Goal: Task Accomplishment & Management: Manage account settings

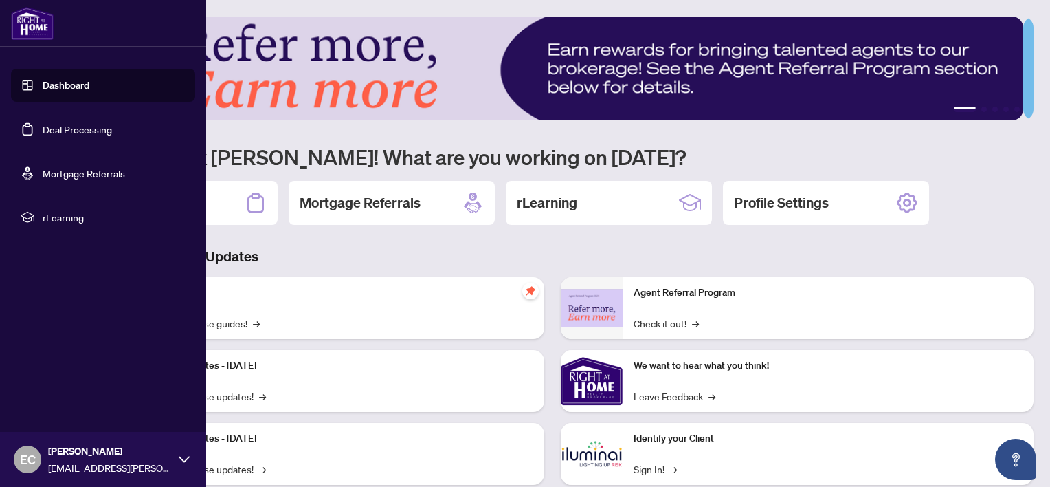
click at [112, 128] on link "Deal Processing" at bounding box center [77, 129] width 69 height 12
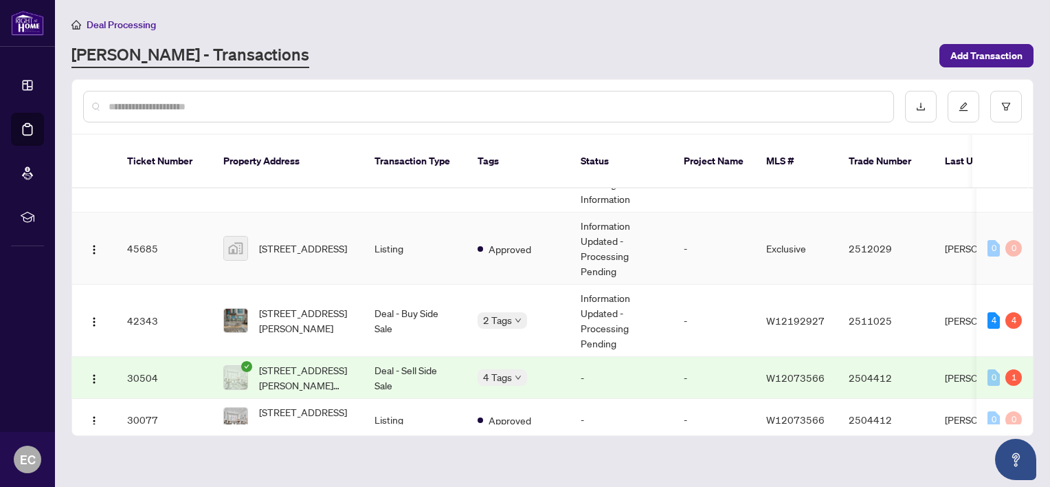
scroll to position [69, 0]
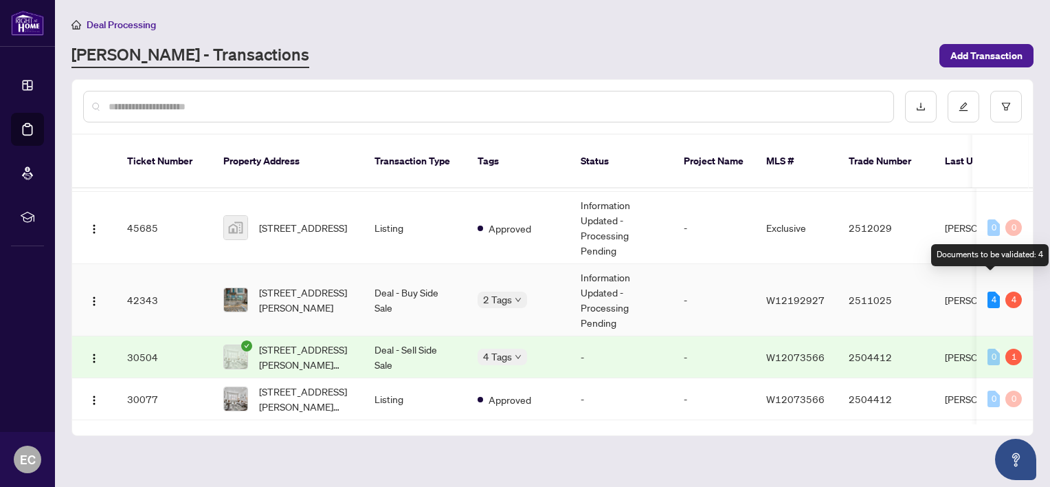
click at [989, 291] on div "4" at bounding box center [994, 299] width 12 height 16
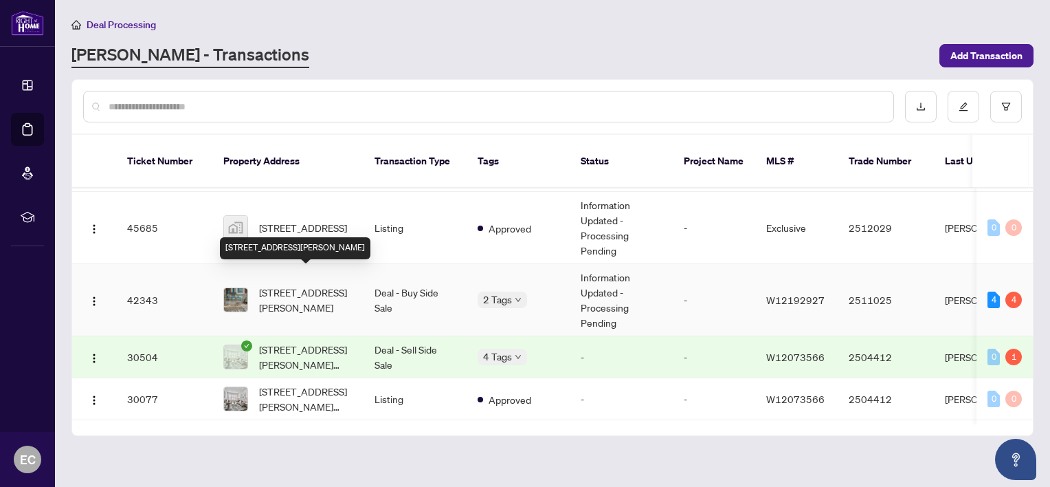
click at [302, 285] on span "[STREET_ADDRESS][PERSON_NAME]" at bounding box center [305, 300] width 93 height 30
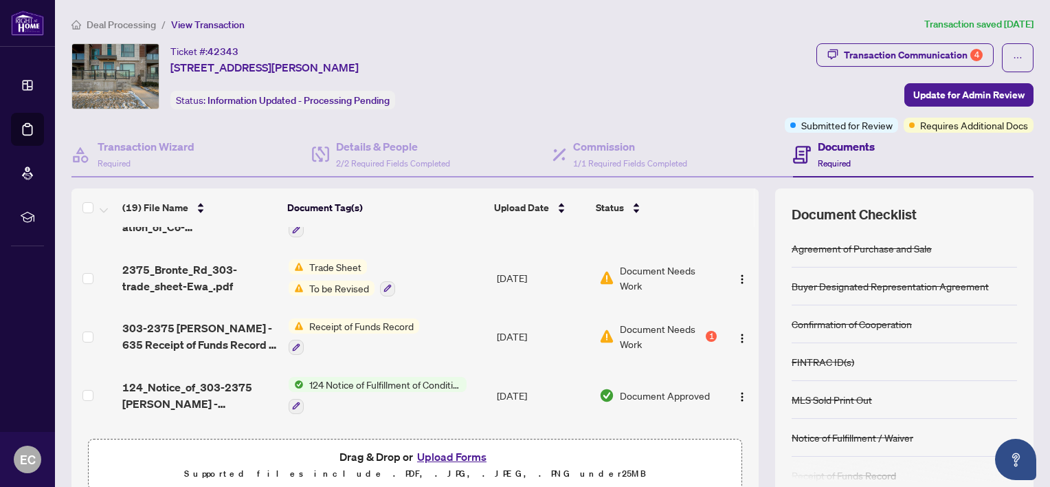
scroll to position [212, 0]
